Goal: Information Seeking & Learning: Learn about a topic

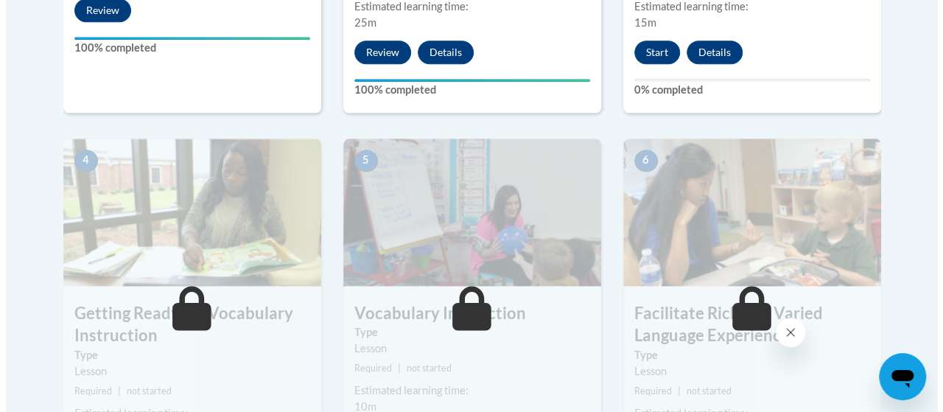
scroll to position [663, 0]
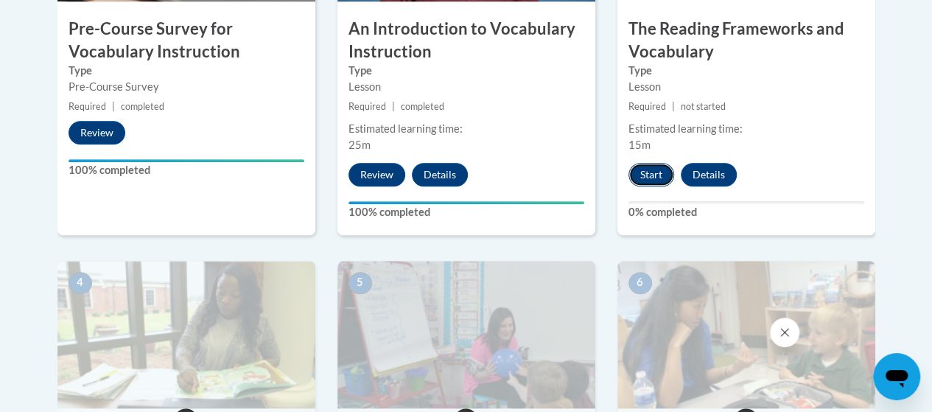
click at [647, 167] on button "Start" at bounding box center [652, 175] width 46 height 24
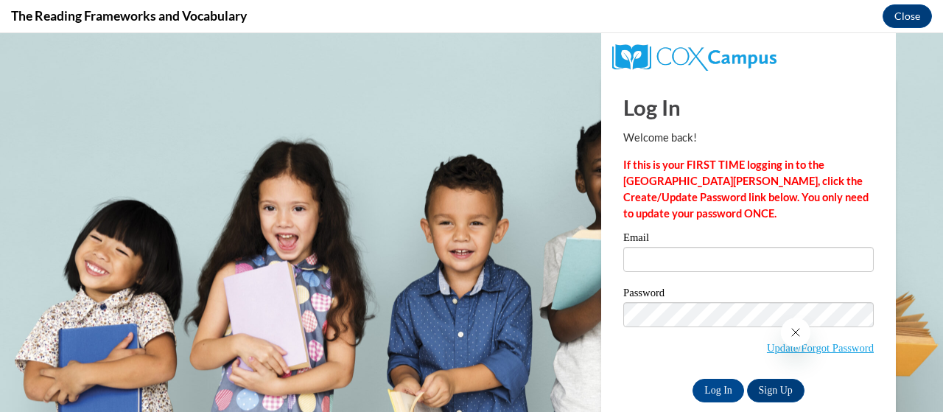
scroll to position [0, 0]
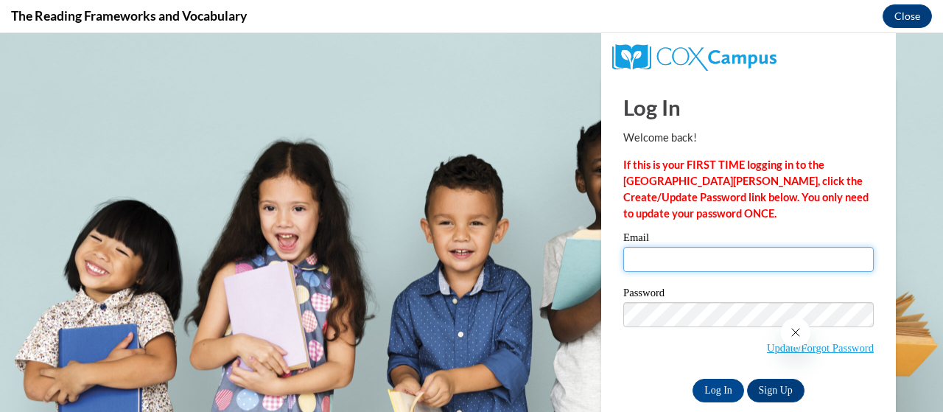
click at [703, 259] on input "Email" at bounding box center [748, 259] width 251 height 25
type input "fox.dee.a@muscogee.k12.ga.us"
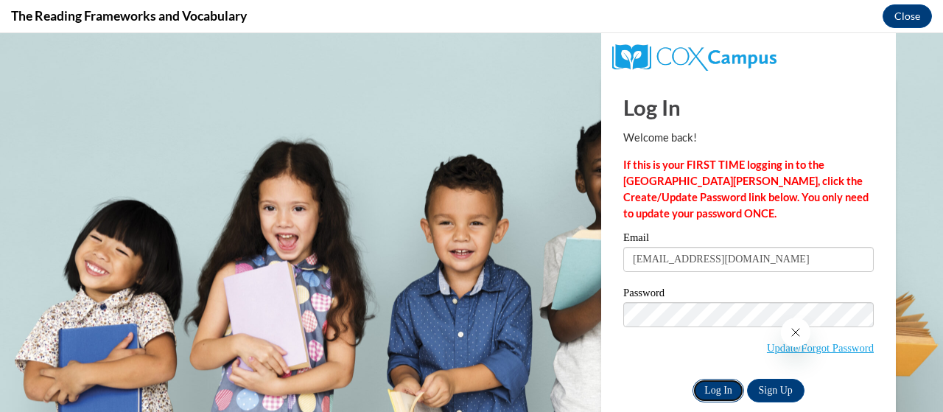
click at [710, 387] on input "Log In" at bounding box center [719, 391] width 52 height 24
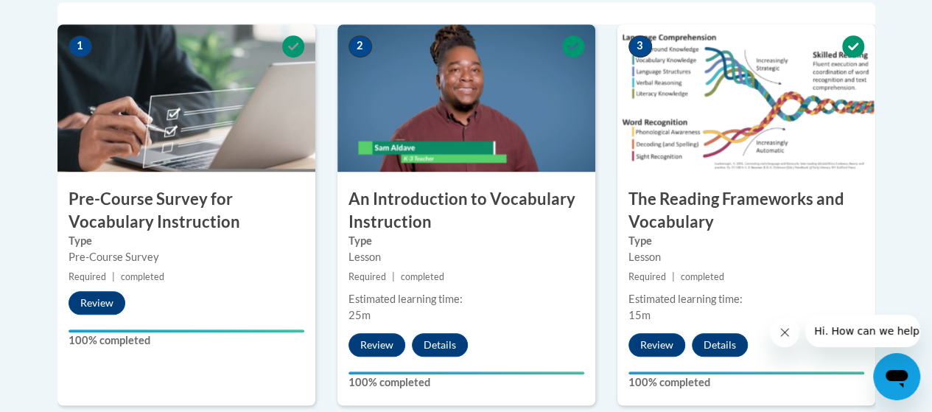
scroll to position [788, 0]
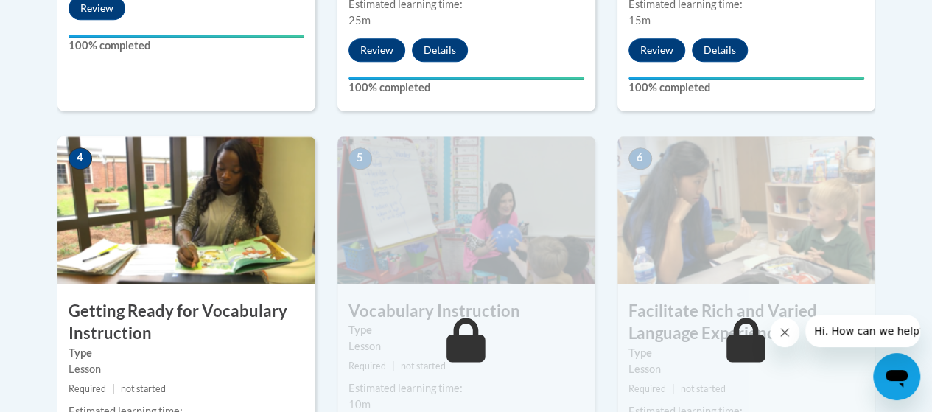
click at [230, 259] on img at bounding box center [186, 209] width 258 height 147
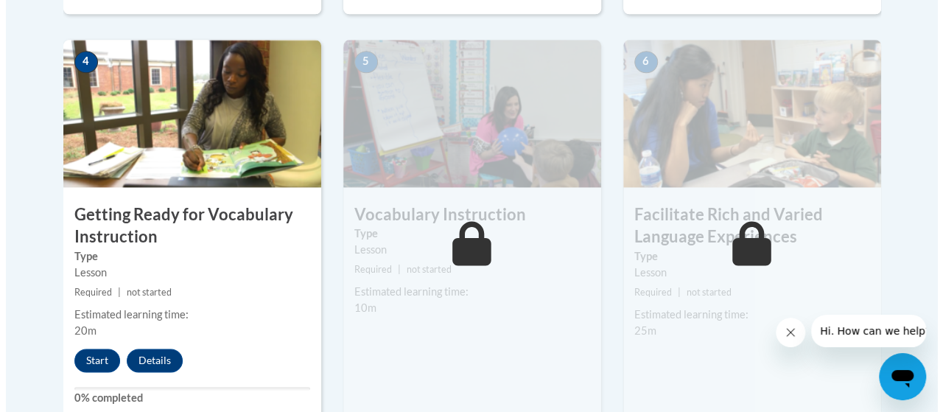
scroll to position [935, 0]
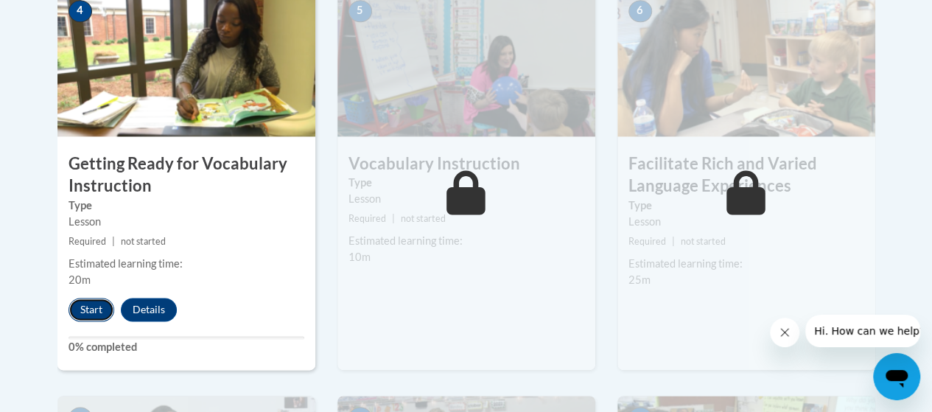
click at [90, 301] on button "Start" at bounding box center [92, 310] width 46 height 24
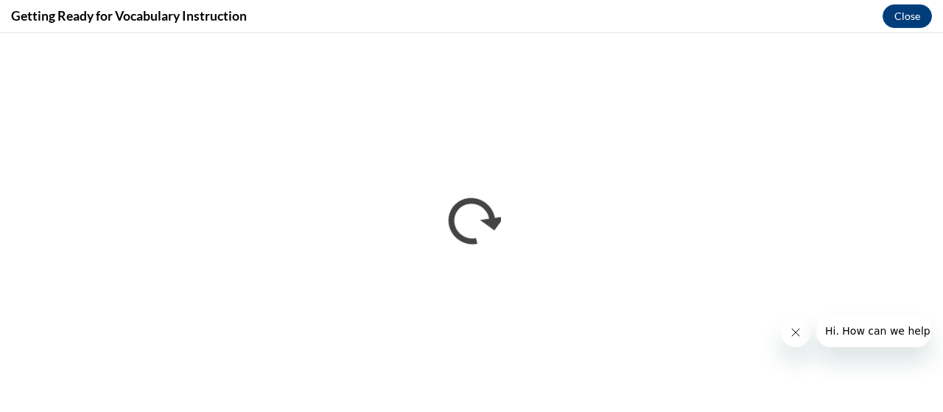
scroll to position [0, 0]
click at [0, 15] on div "Getting Ready for Vocabulary Instruction Close" at bounding box center [471, 16] width 943 height 33
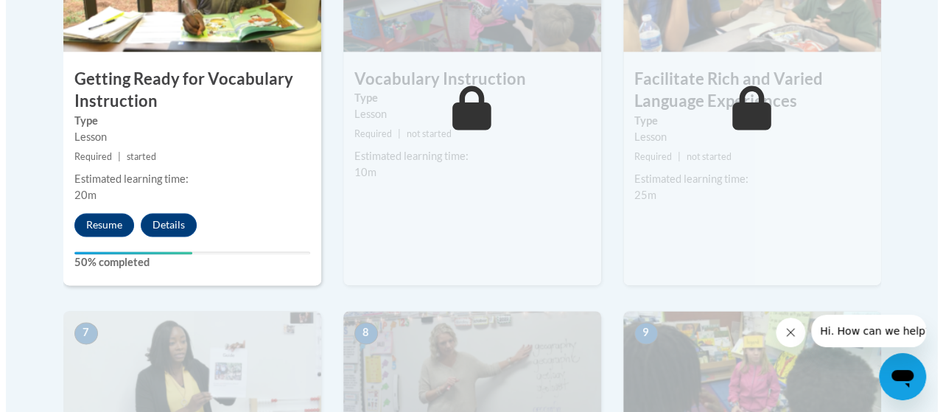
scroll to position [1008, 0]
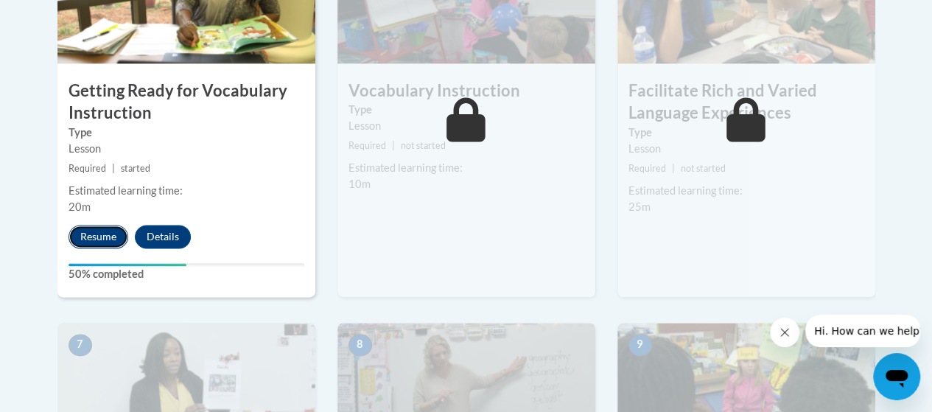
click at [106, 240] on button "Resume" at bounding box center [99, 237] width 60 height 24
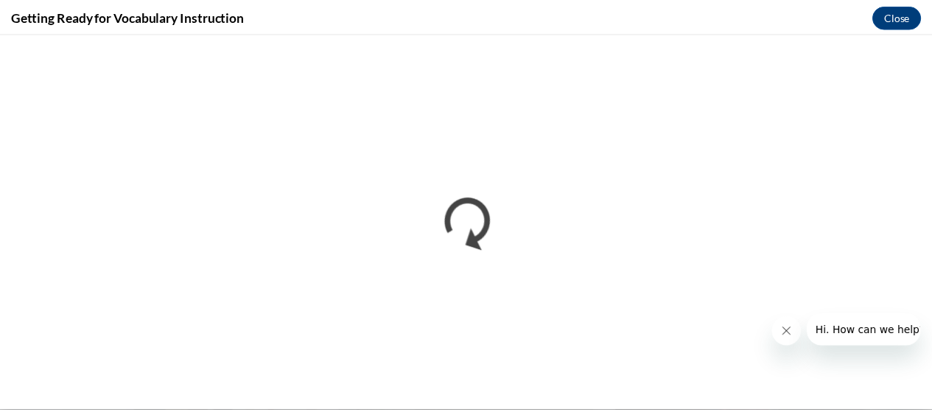
scroll to position [0, 0]
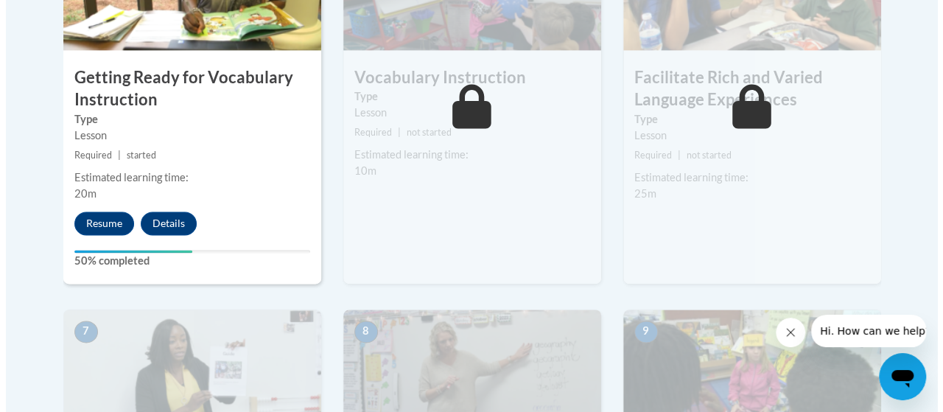
scroll to position [1016, 0]
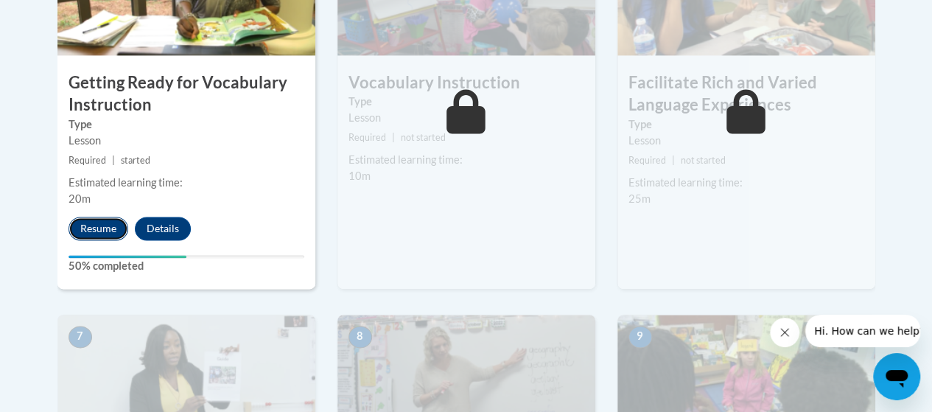
click at [96, 231] on button "Resume" at bounding box center [99, 229] width 60 height 24
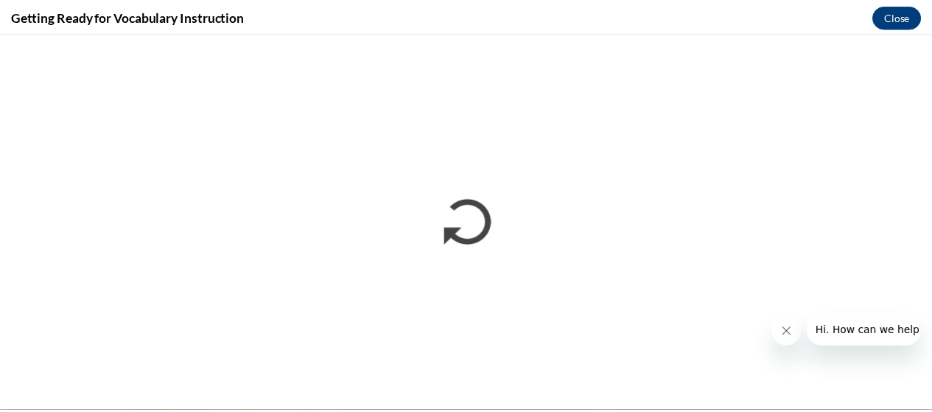
scroll to position [0, 0]
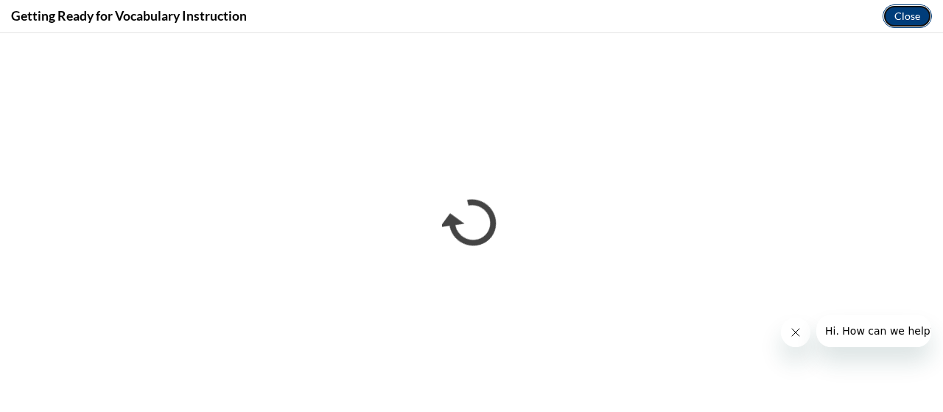
click at [909, 16] on button "Close" at bounding box center [907, 16] width 49 height 24
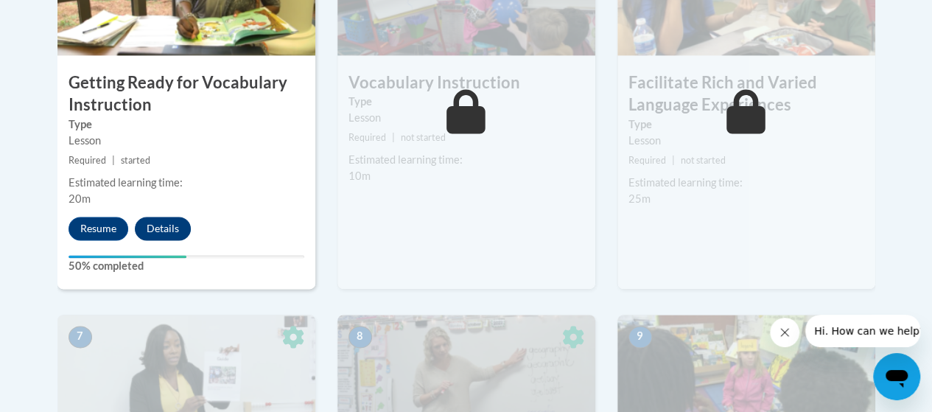
click at [156, 226] on button "Details" at bounding box center [163, 229] width 56 height 24
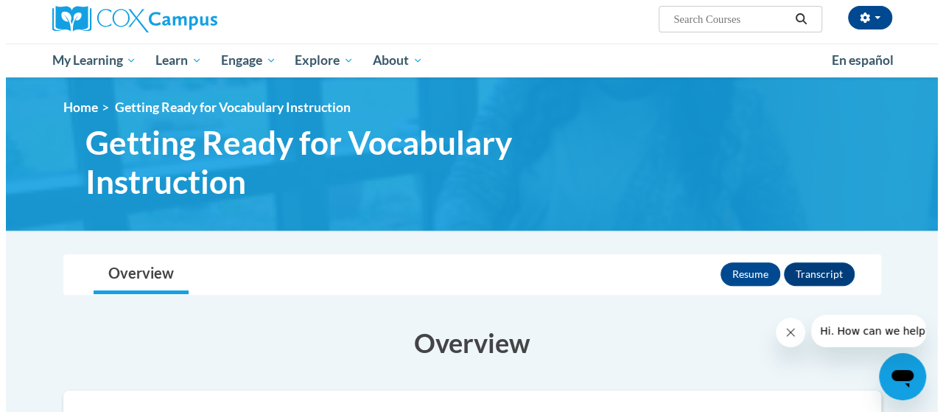
scroll to position [198, 0]
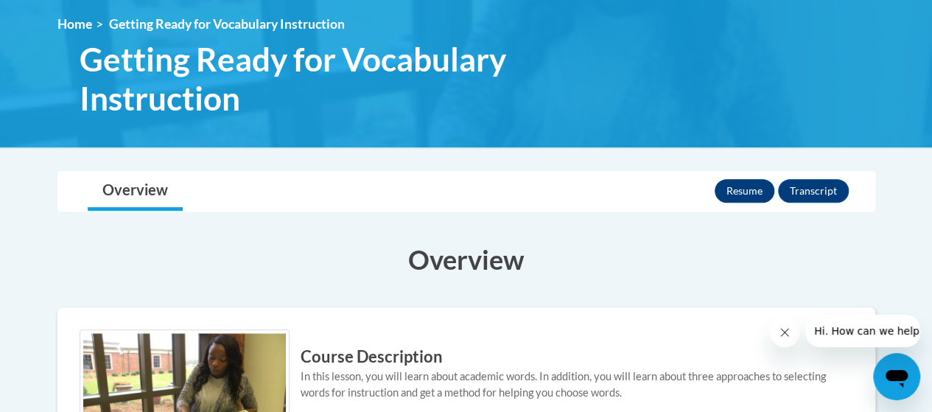
click at [736, 196] on button "Resume" at bounding box center [745, 191] width 60 height 24
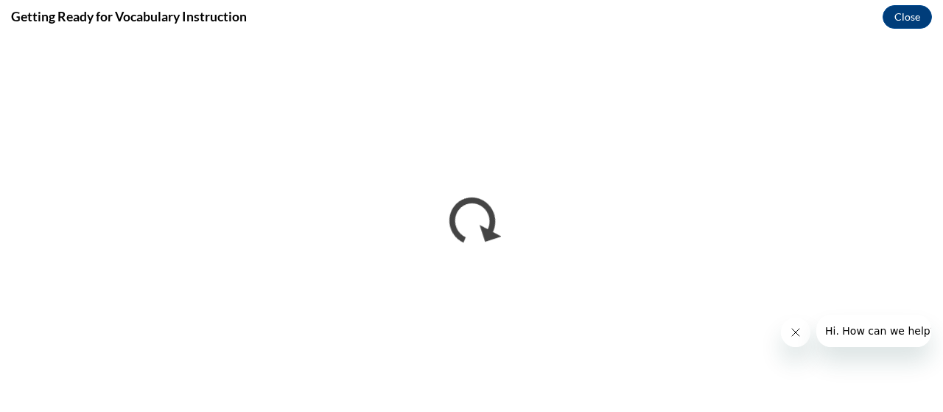
scroll to position [0, 0]
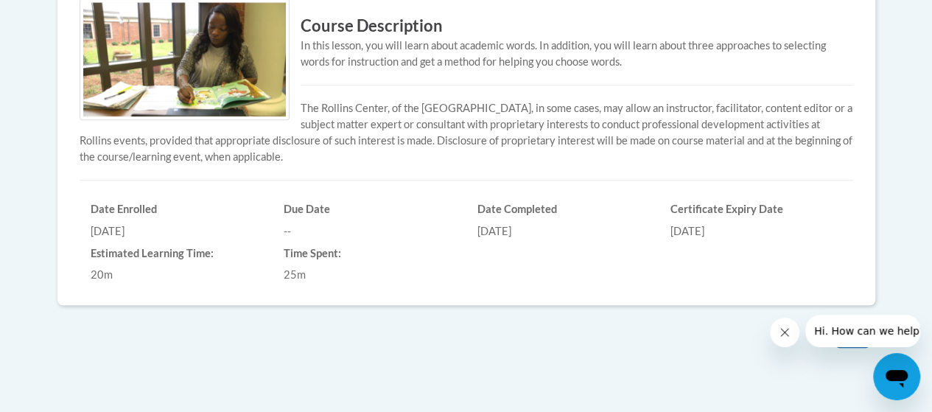
scroll to position [526, 0]
